Goal: Task Accomplishment & Management: Use online tool/utility

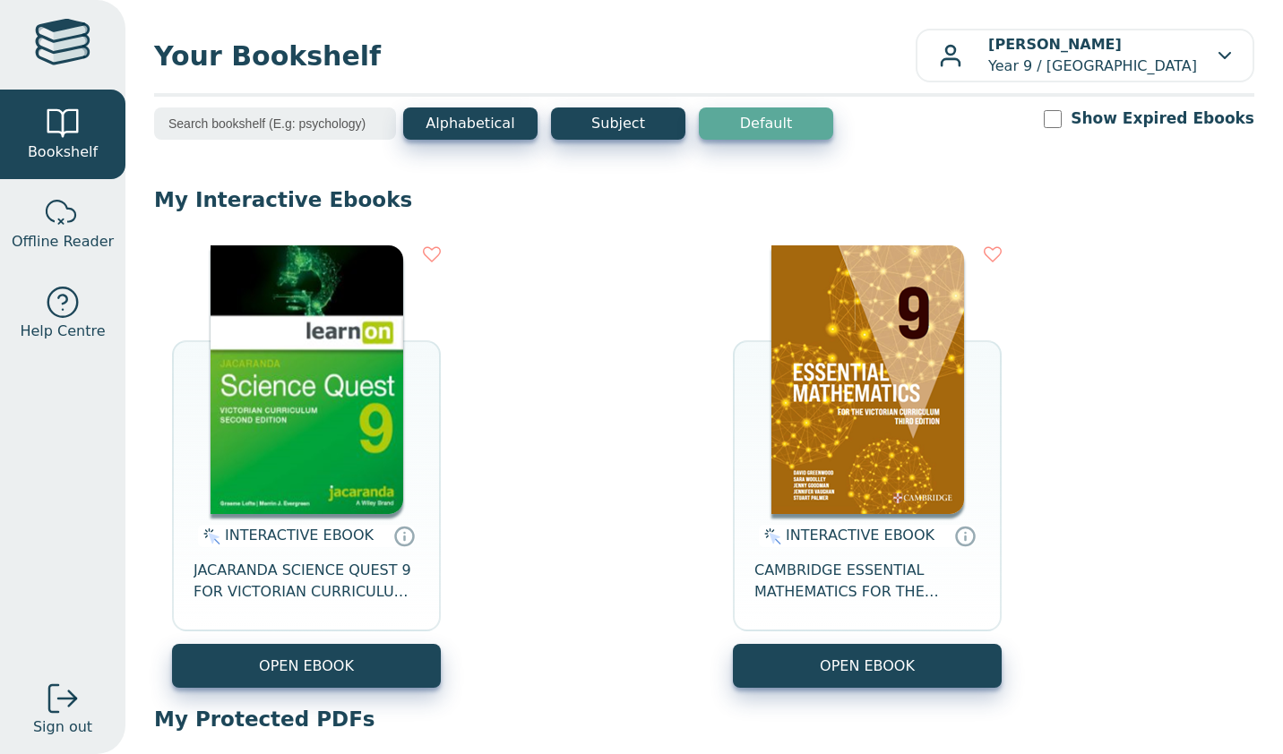
click at [55, 66] on div at bounding box center [63, 45] width 56 height 52
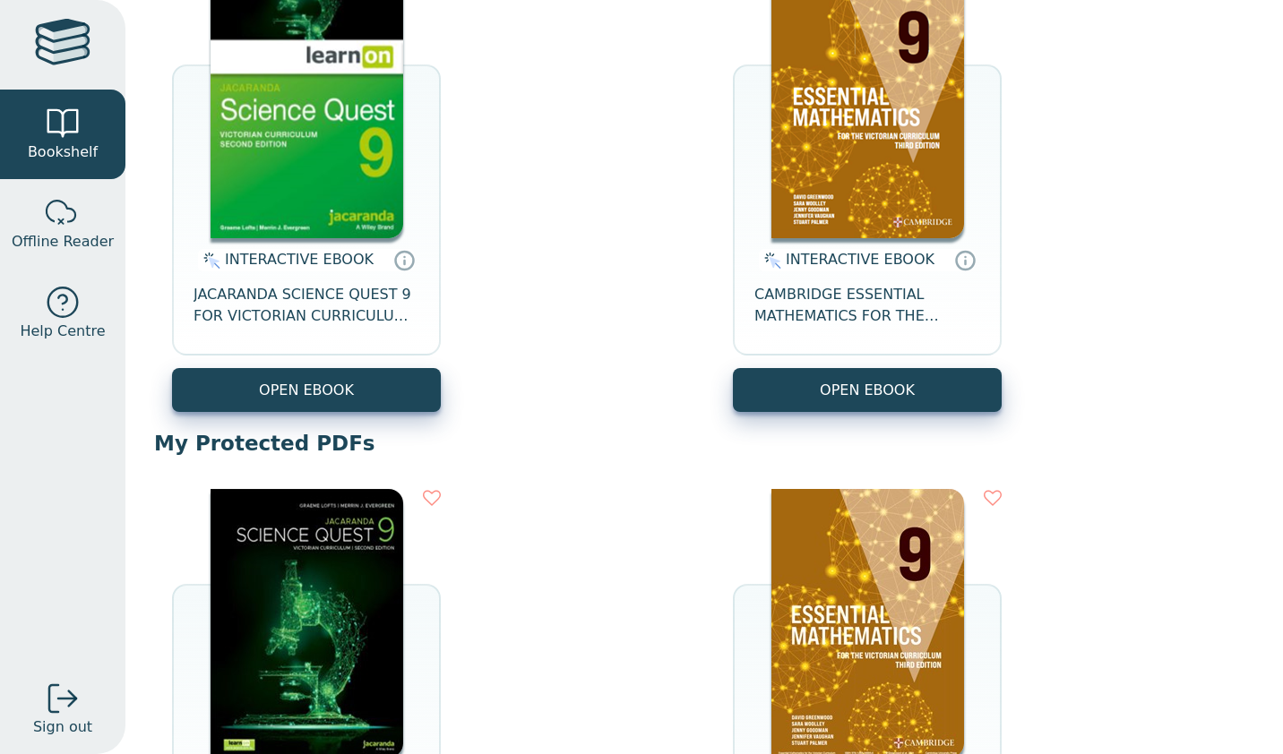
scroll to position [275, 0]
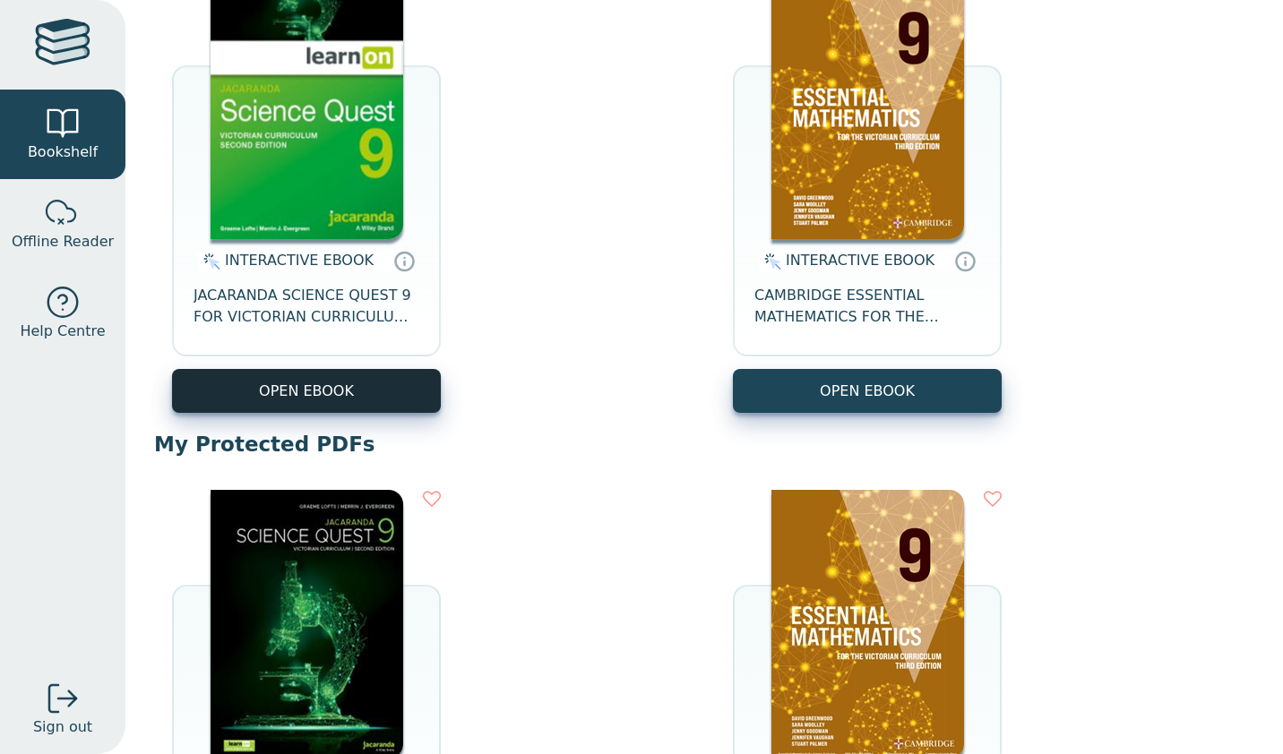
click at [276, 401] on button "OPEN EBOOK" at bounding box center [306, 391] width 269 height 44
